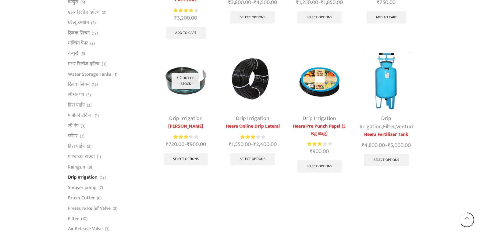
scroll to position [482, 0]
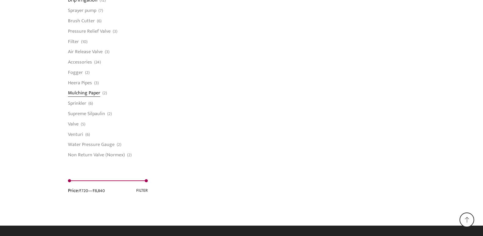
click at [93, 94] on link "Mulching Paper" at bounding box center [84, 93] width 32 height 10
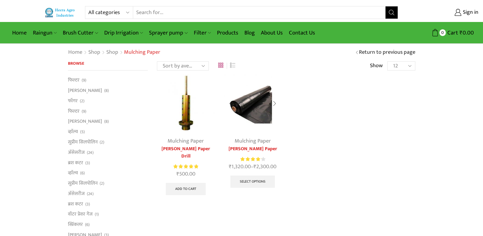
click at [270, 149] on link "Heera Mulching Paper" at bounding box center [253, 148] width 58 height 7
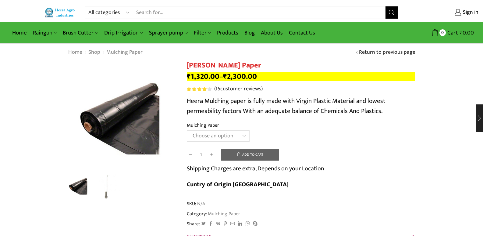
click at [235, 141] on select "Choose an option 1000 X 20 X [PHONE_NUMBER] X [PHONE_NUMBER] X 400 750 X 20 X 4…" at bounding box center [218, 135] width 63 height 11
click at [223, 135] on select "Choose an option 1000 X 20 X [PHONE_NUMBER] X [PHONE_NUMBER] X 400 750 X 20 X 4…" at bounding box center [218, 135] width 63 height 11
click at [187, 130] on select "Choose an option 1000 X 20 X [PHONE_NUMBER] X [PHONE_NUMBER] X 400 750 X 20 X 4…" at bounding box center [218, 135] width 63 height 11
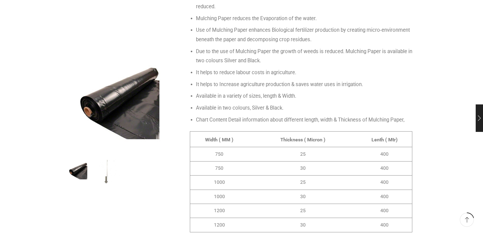
scroll to position [457, 0]
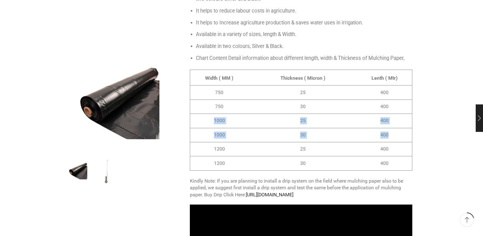
drag, startPoint x: 215, startPoint y: 103, endPoint x: 387, endPoint y: 117, distance: 172.8
click at [387, 117] on tbody "Width ( MM ) Thickness ( Micron ) Lenth ( Mtr) 750 25 400 750 30 400 1000 25 40…" at bounding box center [301, 120] width 222 height 101
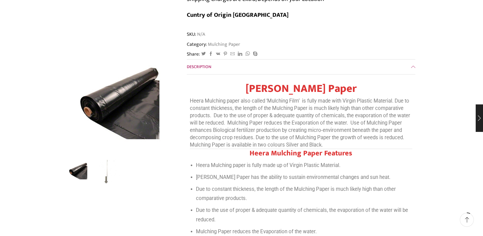
scroll to position [30, 0]
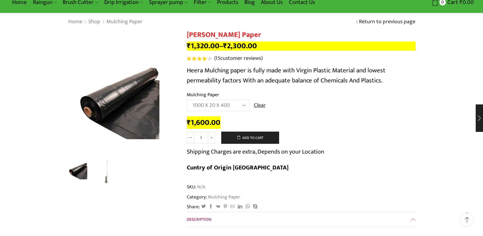
click at [224, 106] on select "Choose an option 1000 X 20 X [PHONE_NUMBER] X [PHONE_NUMBER] X 400 750 X 20 X 4…" at bounding box center [218, 105] width 63 height 11
click at [187, 100] on select "Choose an option 1000 X 20 X [PHONE_NUMBER] X [PHONE_NUMBER] X 400 750 X 20 X 4…" at bounding box center [218, 105] width 63 height 11
click at [221, 106] on select "Choose an option 1000 X 20 X [PHONE_NUMBER] X [PHONE_NUMBER] X 400 750 X 20 X 4…" at bounding box center [218, 105] width 63 height 11
click at [187, 100] on select "Choose an option 1000 X 20 X [PHONE_NUMBER] X [PHONE_NUMBER] X 400 750 X 20 X 4…" at bounding box center [218, 105] width 63 height 11
drag, startPoint x: 220, startPoint y: 105, endPoint x: 219, endPoint y: 108, distance: 3.2
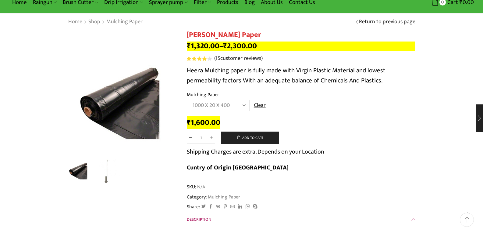
click at [220, 105] on select "Choose an option 1000 X 20 X [PHONE_NUMBER] X [PHONE_NUMBER] X 400 750 X 20 X 4…" at bounding box center [218, 105] width 63 height 11
click at [187, 100] on select "Choose an option 1000 X 20 X [PHONE_NUMBER] X [PHONE_NUMBER] X 400 750 X 20 X 4…" at bounding box center [218, 105] width 63 height 11
click at [219, 103] on select "Choose an option 1000 X 20 X [PHONE_NUMBER] X [PHONE_NUMBER] X 400 750 X 20 X 4…" at bounding box center [218, 105] width 63 height 11
click at [187, 100] on select "Choose an option 1000 X 20 X [PHONE_NUMBER] X [PHONE_NUMBER] X 400 750 X 20 X 4…" at bounding box center [218, 105] width 63 height 11
click at [220, 106] on select "Choose an option 1000 X 20 X [PHONE_NUMBER] X [PHONE_NUMBER] X 400 750 X 20 X 4…" at bounding box center [218, 105] width 63 height 11
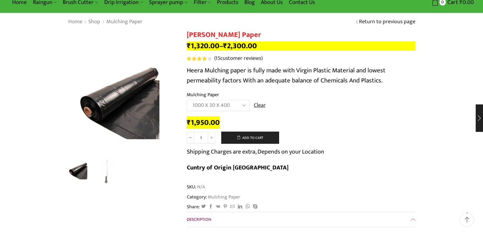
click at [187, 100] on select "Choose an option 1000 X 20 X [PHONE_NUMBER] X [PHONE_NUMBER] X 400 750 X 20 X 4…" at bounding box center [218, 105] width 63 height 11
click at [214, 105] on select "Choose an option 1000 X 20 X [PHONE_NUMBER] X [PHONE_NUMBER] X 400 750 X 20 X 4…" at bounding box center [218, 105] width 63 height 11
click at [187, 100] on select "Choose an option 1000 X 20 X [PHONE_NUMBER] X [PHONE_NUMBER] X 400 750 X 20 X 4…" at bounding box center [218, 105] width 63 height 11
drag, startPoint x: 192, startPoint y: 124, endPoint x: 219, endPoint y: 124, distance: 26.5
click at [219, 125] on bdi "₹ 1,600.00" at bounding box center [204, 122] width 34 height 13
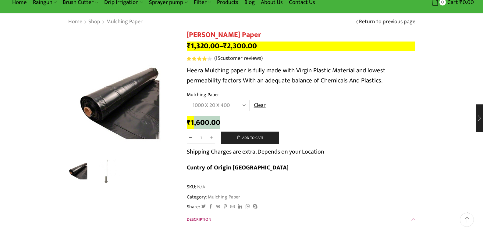
drag, startPoint x: 192, startPoint y: 104, endPoint x: 213, endPoint y: 106, distance: 20.8
click at [213, 106] on select "Choose an option 1000 X 20 X [PHONE_NUMBER] X [PHONE_NUMBER] X 400 750 X 20 X 4…" at bounding box center [218, 105] width 63 height 11
drag, startPoint x: 316, startPoint y: 111, endPoint x: 309, endPoint y: 114, distance: 7.4
click at [316, 111] on td "Choose an option 1000 X 20 X [PHONE_NUMBER] X [PHONE_NUMBER] X 400 750 X 20 X 4…" at bounding box center [301, 108] width 229 height 17
drag, startPoint x: 192, startPoint y: 122, endPoint x: 227, endPoint y: 121, distance: 34.5
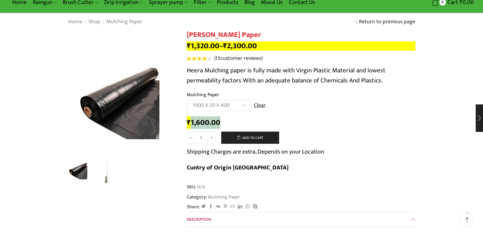
click at [227, 121] on div "₹ 1,600.00" at bounding box center [301, 122] width 229 height 9
copy bdi "1,600.00"
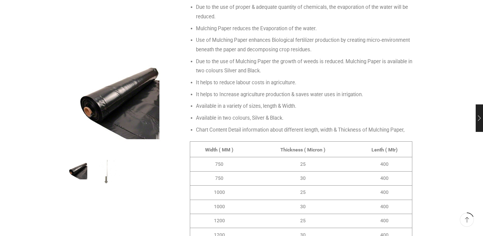
scroll to position [396, 0]
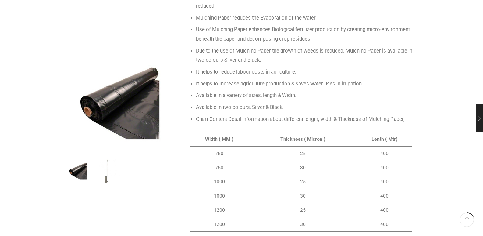
click at [349, 102] on li "Available in two colours, Silver & Black." at bounding box center [304, 106] width 217 height 9
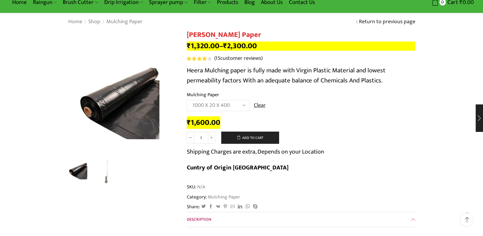
scroll to position [0, 0]
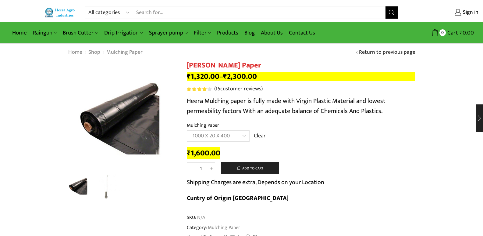
click at [226, 135] on select "Choose an option 1000 X 20 X [PHONE_NUMBER] X [PHONE_NUMBER] X 400 750 X 20 X 4…" at bounding box center [218, 135] width 63 height 11
click at [187, 130] on select "Choose an option 1000 X 20 X [PHONE_NUMBER] X [PHONE_NUMBER] X 400 750 X 20 X 4…" at bounding box center [218, 135] width 63 height 11
drag, startPoint x: 223, startPoint y: 153, endPoint x: 190, endPoint y: 152, distance: 32.6
click at [190, 152] on div "₹ 1,600.00" at bounding box center [301, 153] width 229 height 9
copy bdi "1,600.00"
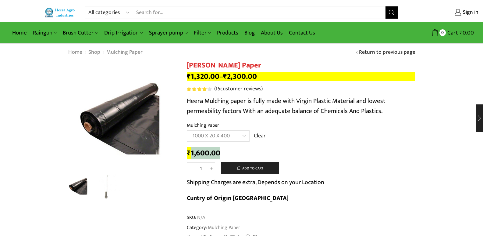
click at [238, 135] on select "Choose an option 1000 X 20 X [PHONE_NUMBER] X [PHONE_NUMBER] X 400 750 X 20 X 4…" at bounding box center [218, 135] width 63 height 11
click at [187, 130] on select "Choose an option 1000 X 20 X [PHONE_NUMBER] X [PHONE_NUMBER] X 400 750 X 20 X 4…" at bounding box center [218, 135] width 63 height 11
click at [214, 134] on select "Choose an option 1000 X 20 X [PHONE_NUMBER] X [PHONE_NUMBER] X 400 750 X 20 X 4…" at bounding box center [218, 135] width 63 height 11
click at [187, 130] on select "Choose an option 1000 X 20 X [PHONE_NUMBER] X [PHONE_NUMBER] X 400 750 X 20 X 4…" at bounding box center [218, 135] width 63 height 11
select select "1000-x-30-x-400"
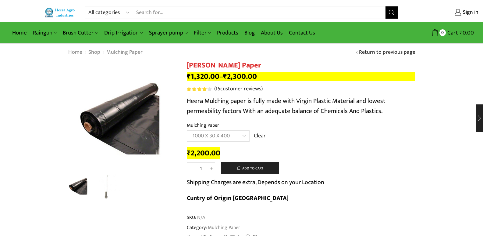
drag, startPoint x: 187, startPoint y: 65, endPoint x: 259, endPoint y: 66, distance: 72.3
click at [258, 66] on h1 "[PERSON_NAME] Paper" at bounding box center [301, 65] width 229 height 9
copy h1 "[PERSON_NAME] Paper"
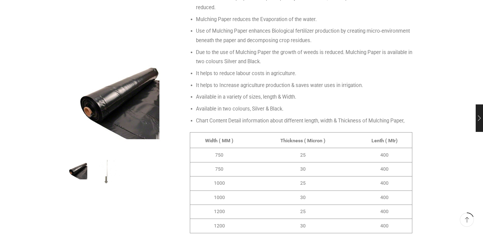
scroll to position [396, 0]
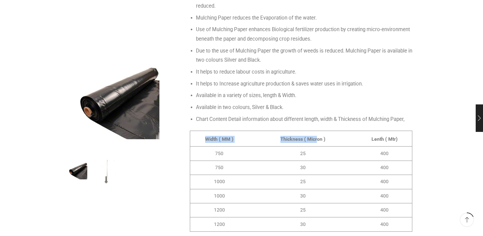
drag, startPoint x: 206, startPoint y: 122, endPoint x: 318, endPoint y: 122, distance: 111.9
click at [318, 131] on tr "Width ( MM ) Thickness ( Micron ) Lenth ( Mtr)" at bounding box center [301, 139] width 222 height 16
click at [300, 136] on strong "Thickness ( Micron )" at bounding box center [303, 139] width 45 height 6
drag, startPoint x: 205, startPoint y: 122, endPoint x: 399, endPoint y: 123, distance: 193.4
click at [399, 131] on tr "Width ( MM ) Thickness ( Micron ) Lenth ( Mtr)" at bounding box center [301, 139] width 222 height 16
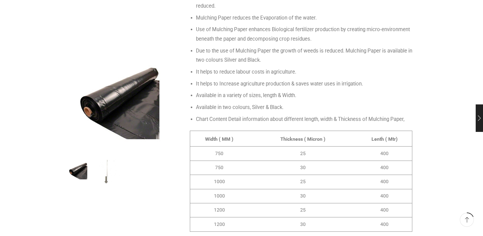
copy tr "Width ( MM ) Thickness ( Micron ) Lenth ( Mtr)"
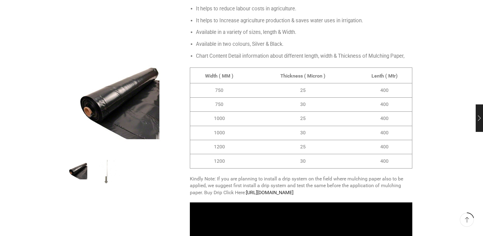
scroll to position [457, 0]
